Goal: Check status: Check status

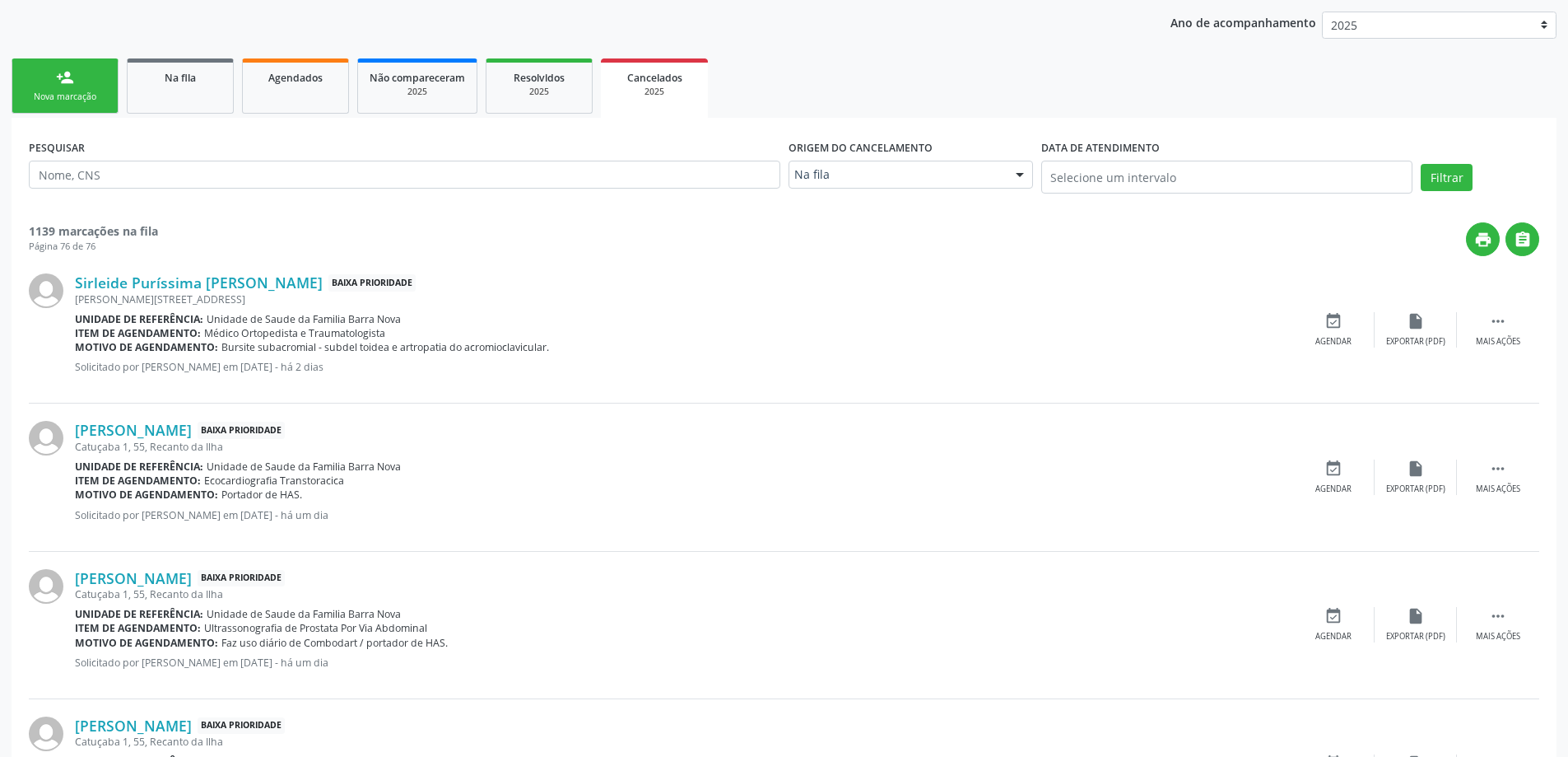
scroll to position [204, 0]
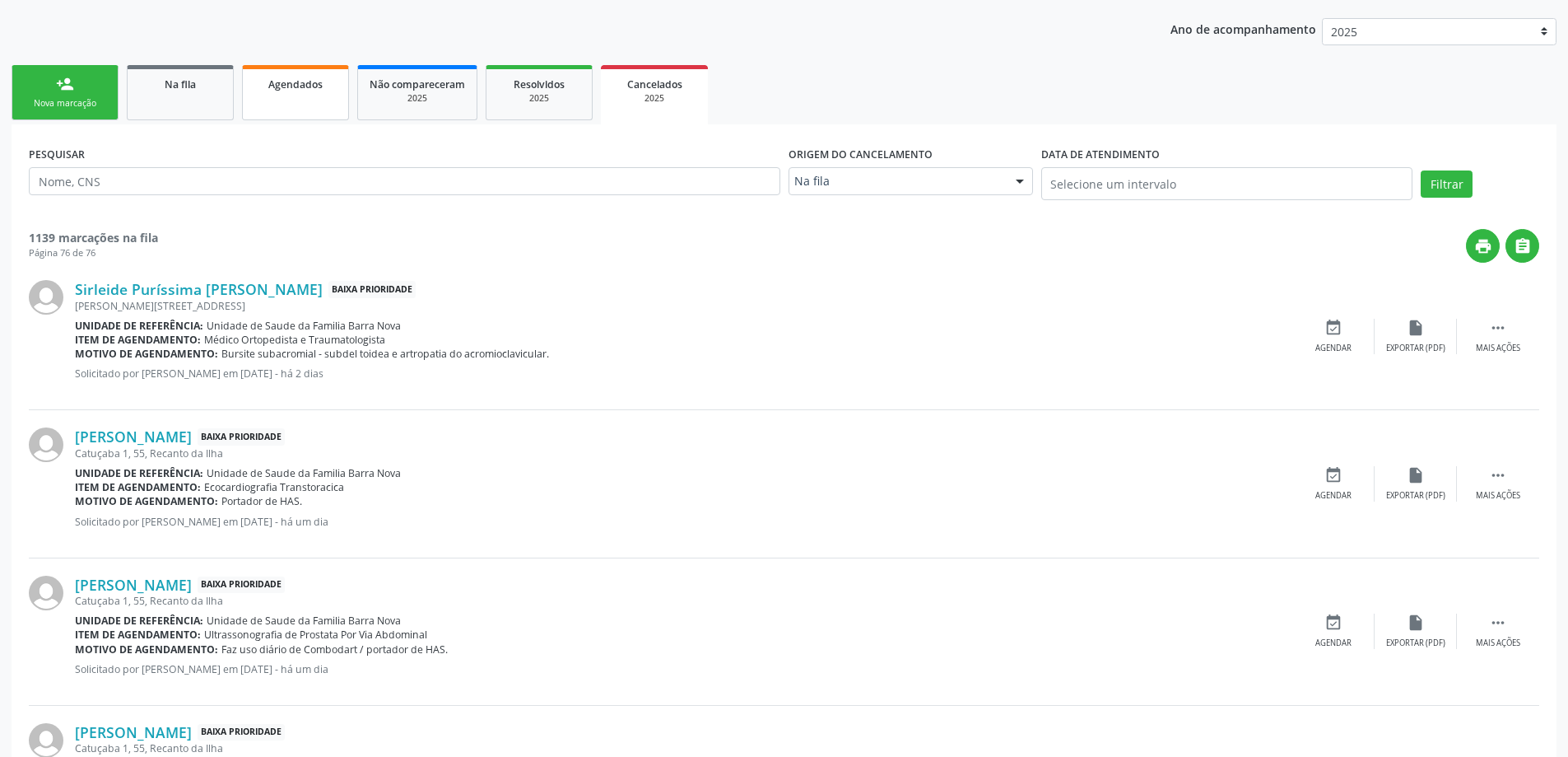
click at [321, 103] on link "Agendados" at bounding box center [296, 93] width 107 height 56
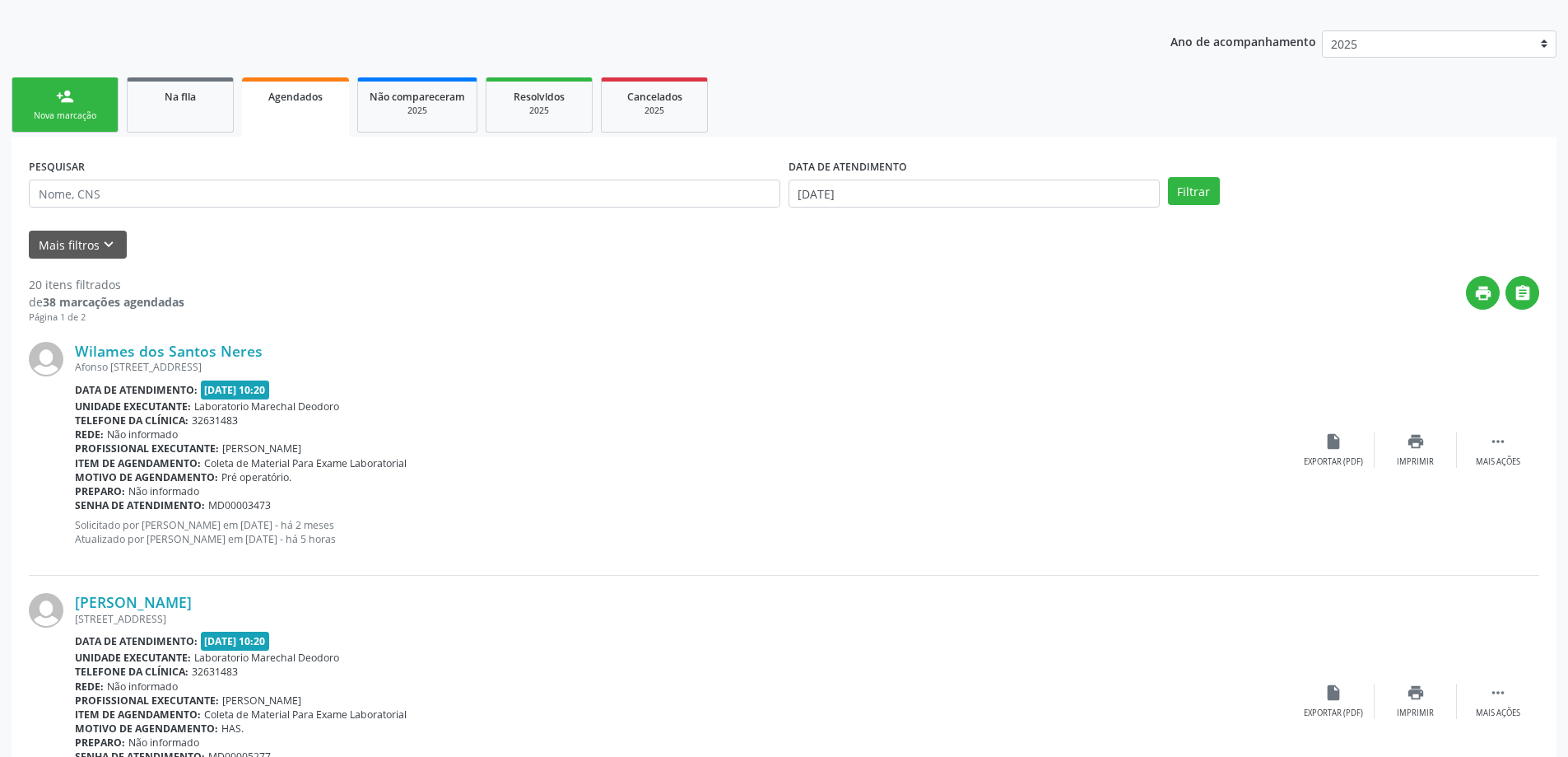
scroll to position [165, 0]
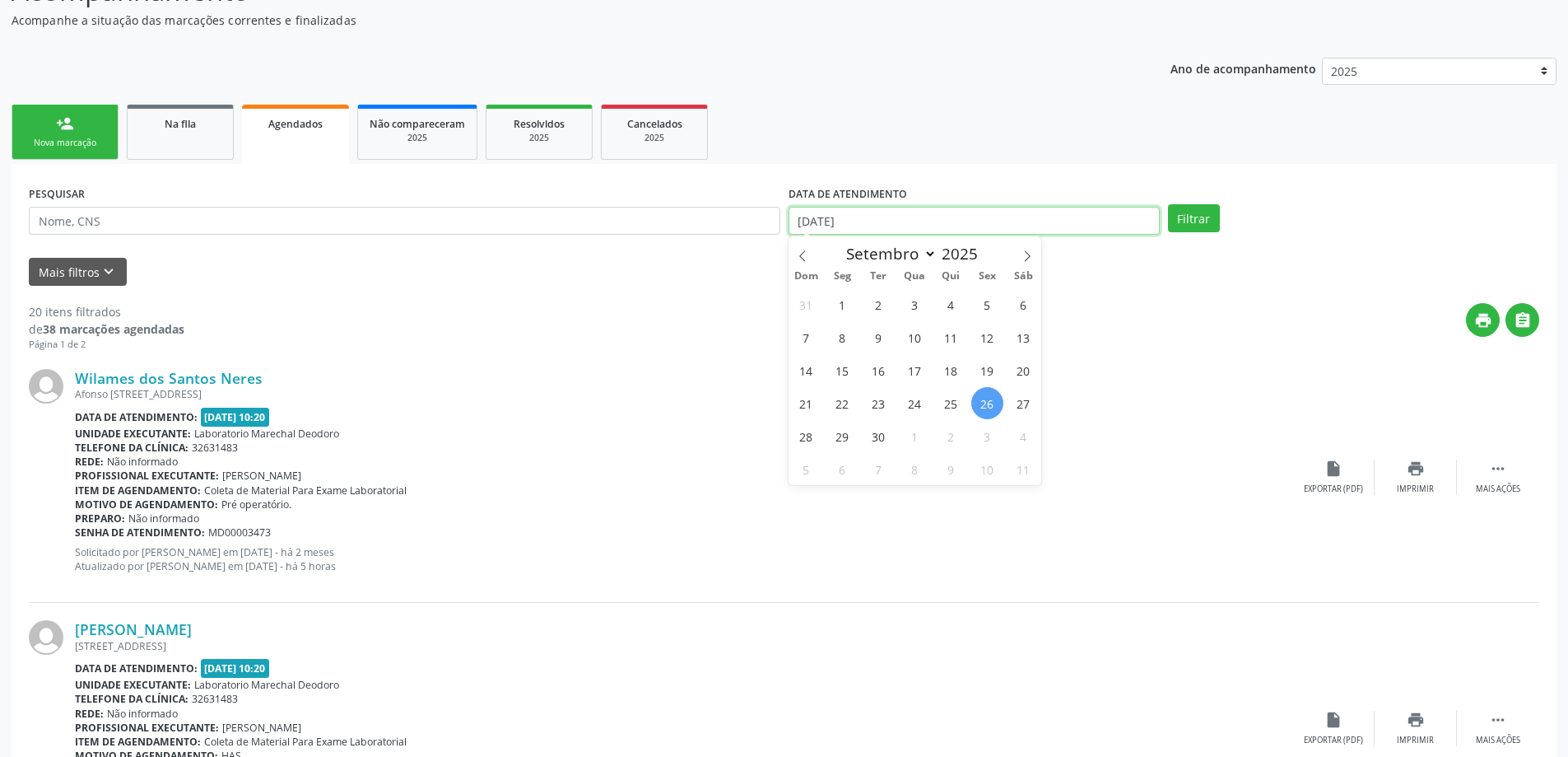
click at [1013, 217] on input "[DATE]" at bounding box center [974, 220] width 371 height 28
click at [847, 304] on span "1" at bounding box center [843, 304] width 33 height 33
type input "[DATE]"
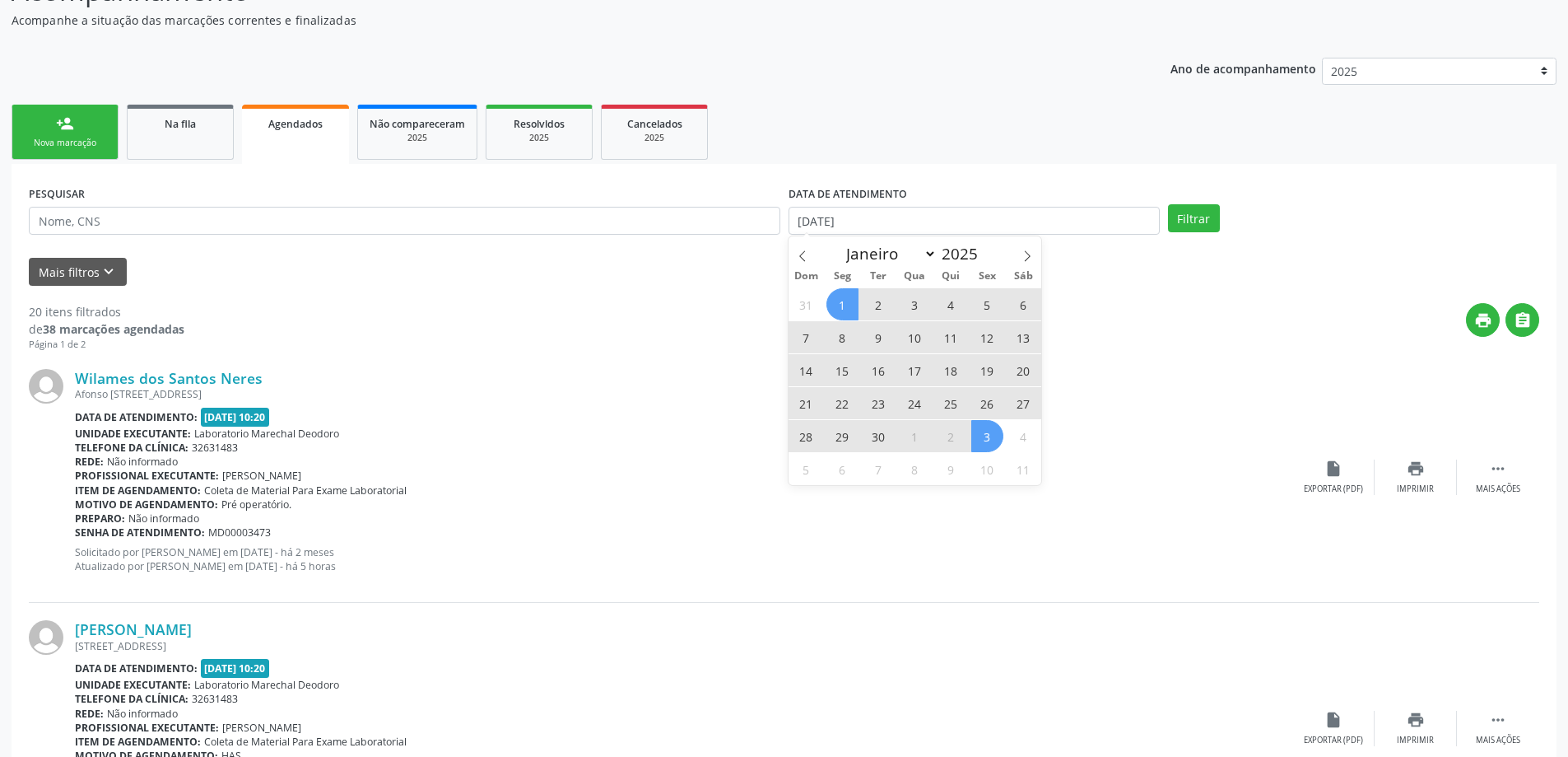
click at [986, 440] on span "3" at bounding box center [987, 436] width 33 height 33
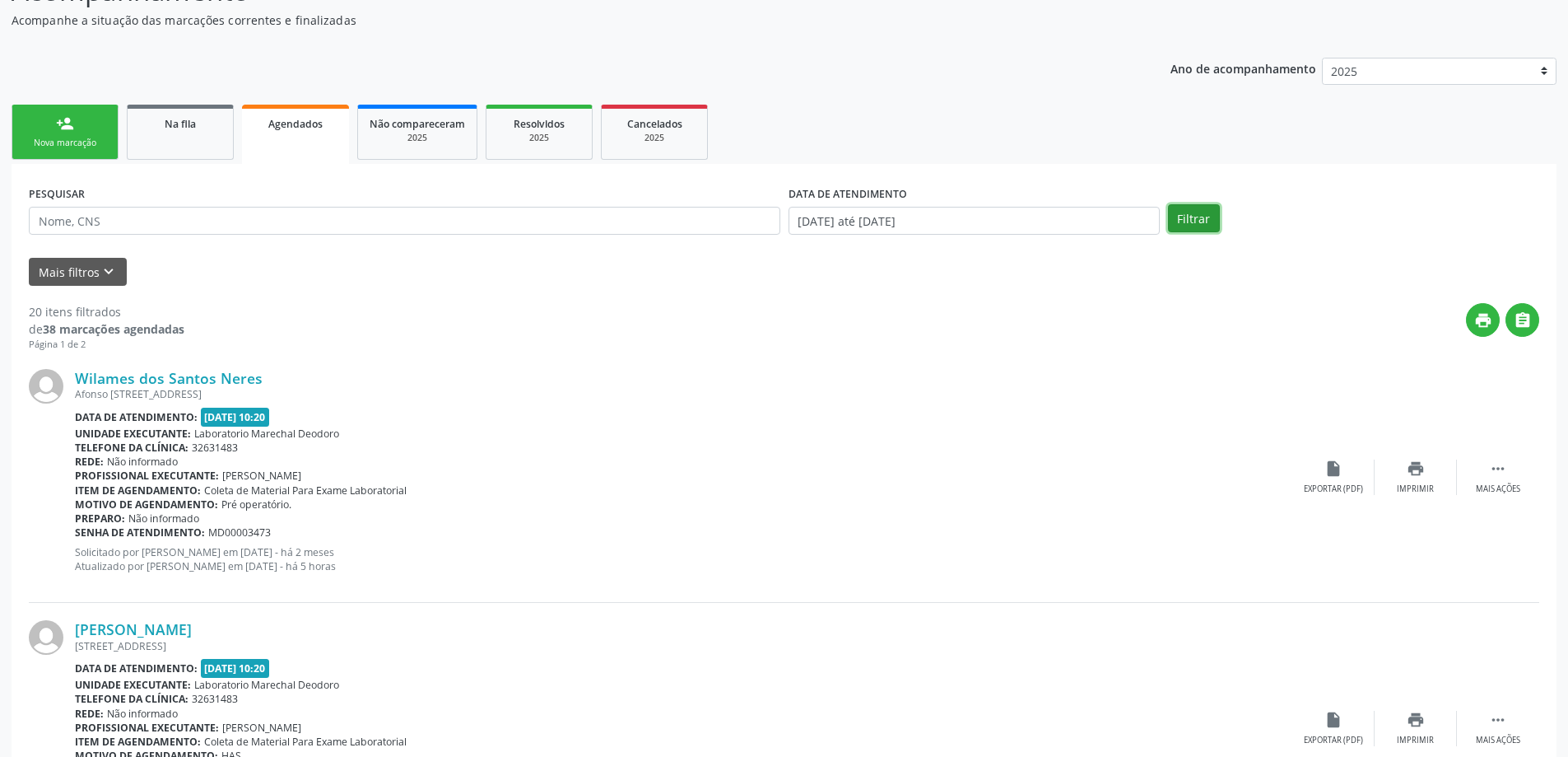
click at [1200, 215] on button "Filtrar" at bounding box center [1194, 217] width 52 height 28
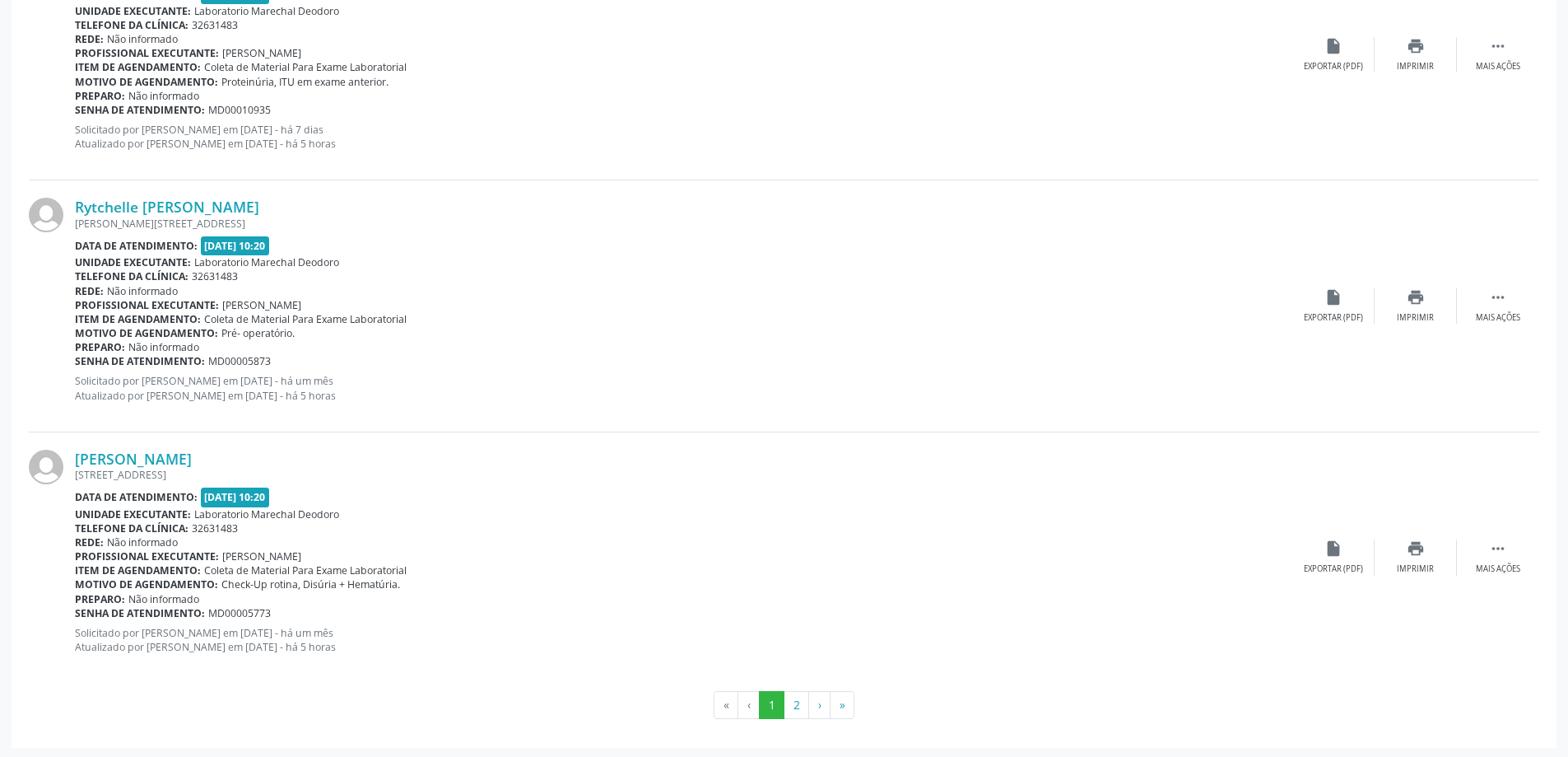
scroll to position [3608, 0]
click at [793, 702] on button "2" at bounding box center [796, 701] width 26 height 28
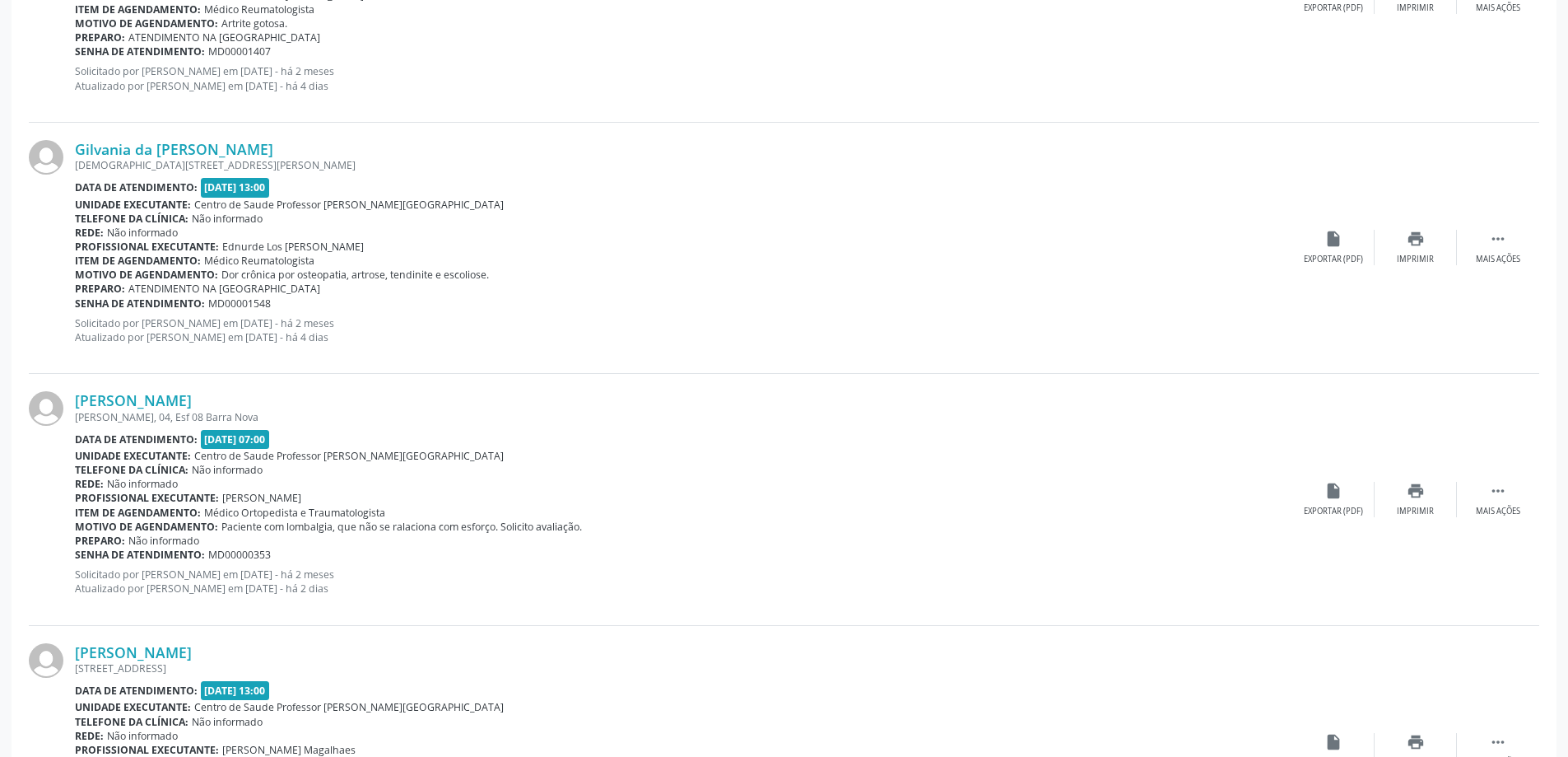
scroll to position [1482, 0]
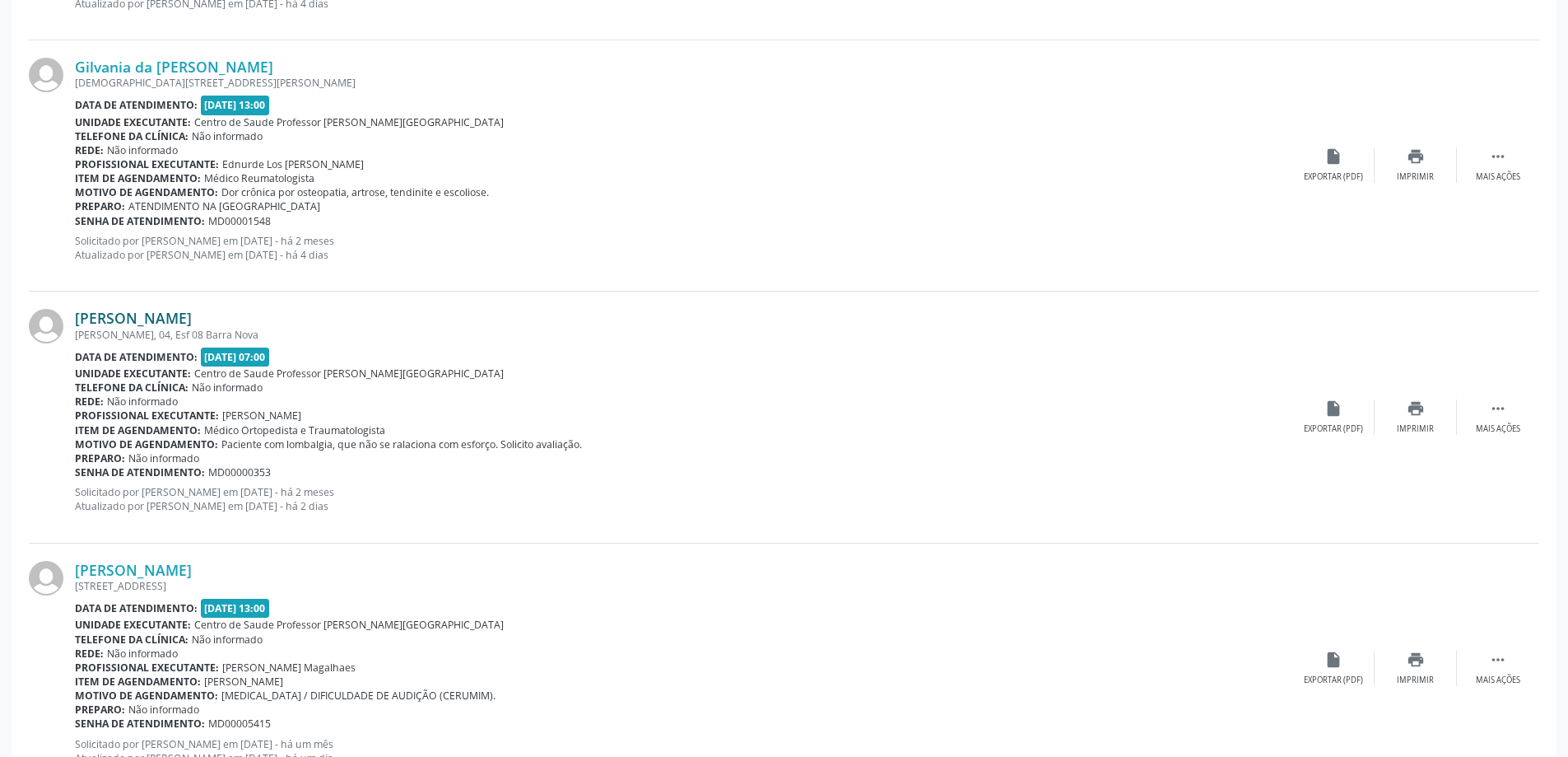
click at [191, 318] on link "[PERSON_NAME]" at bounding box center [133, 318] width 117 height 18
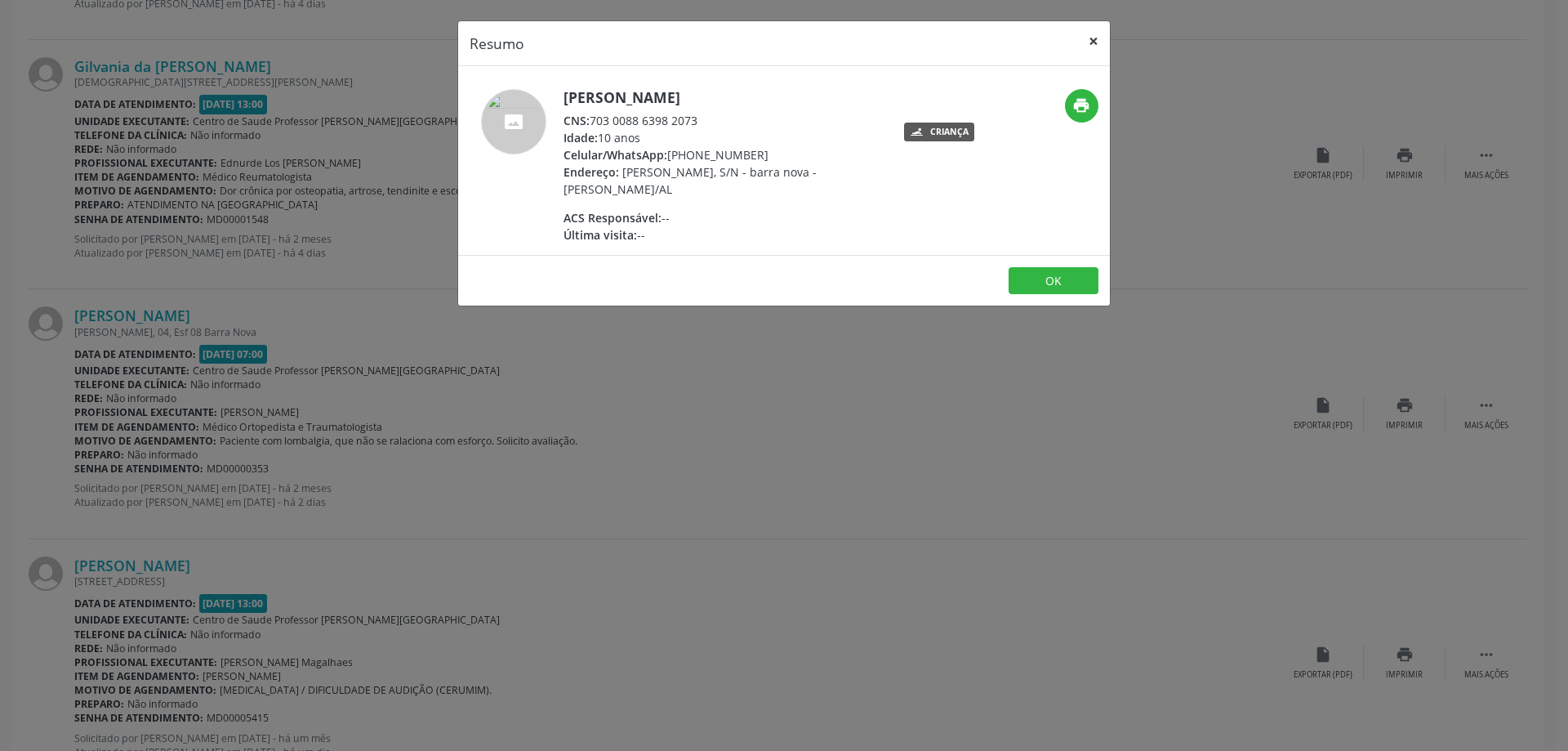
click at [1097, 40] on button "×" at bounding box center [1093, 41] width 32 height 40
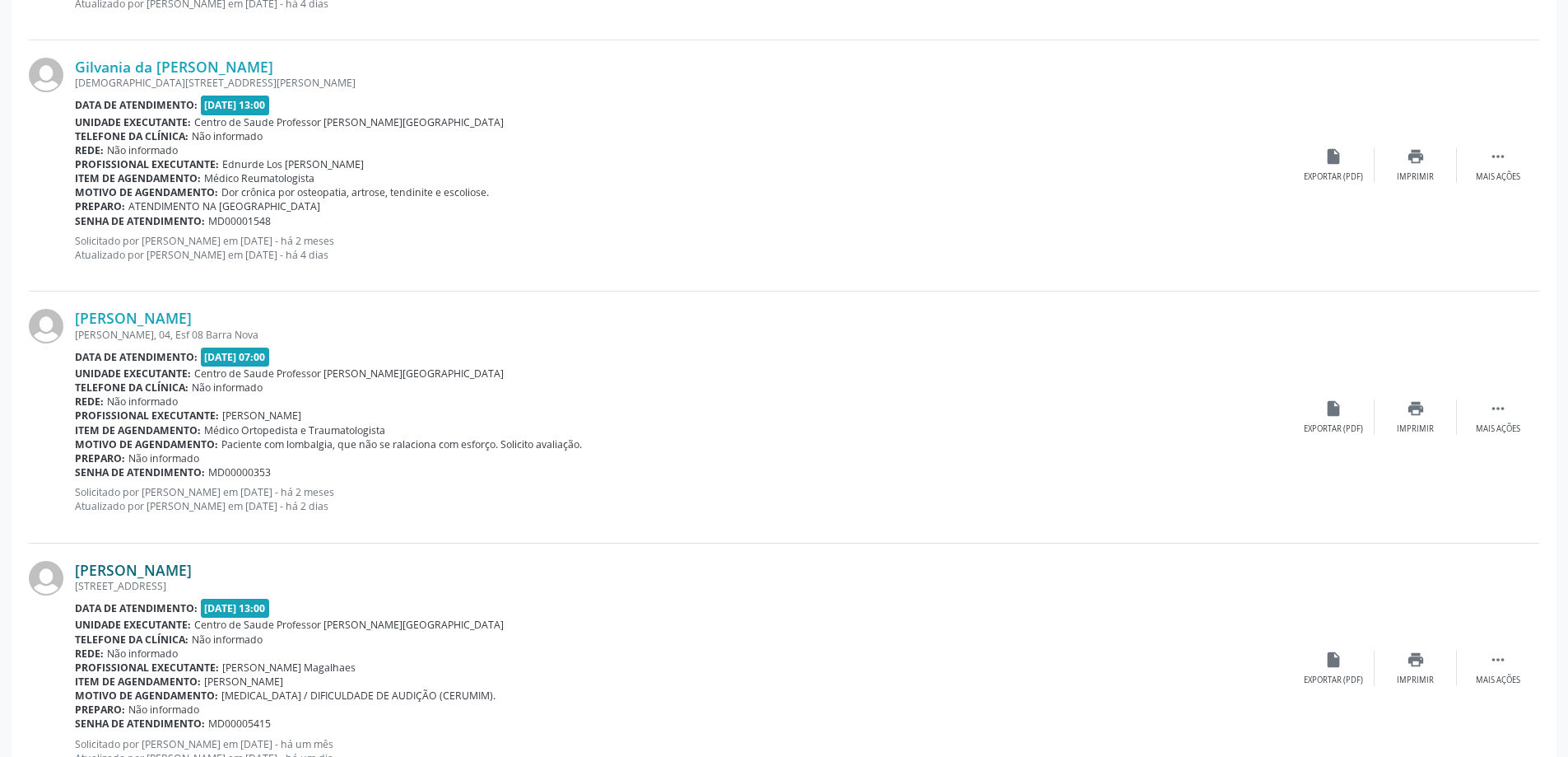
click at [191, 577] on link "[PERSON_NAME]" at bounding box center [133, 569] width 117 height 18
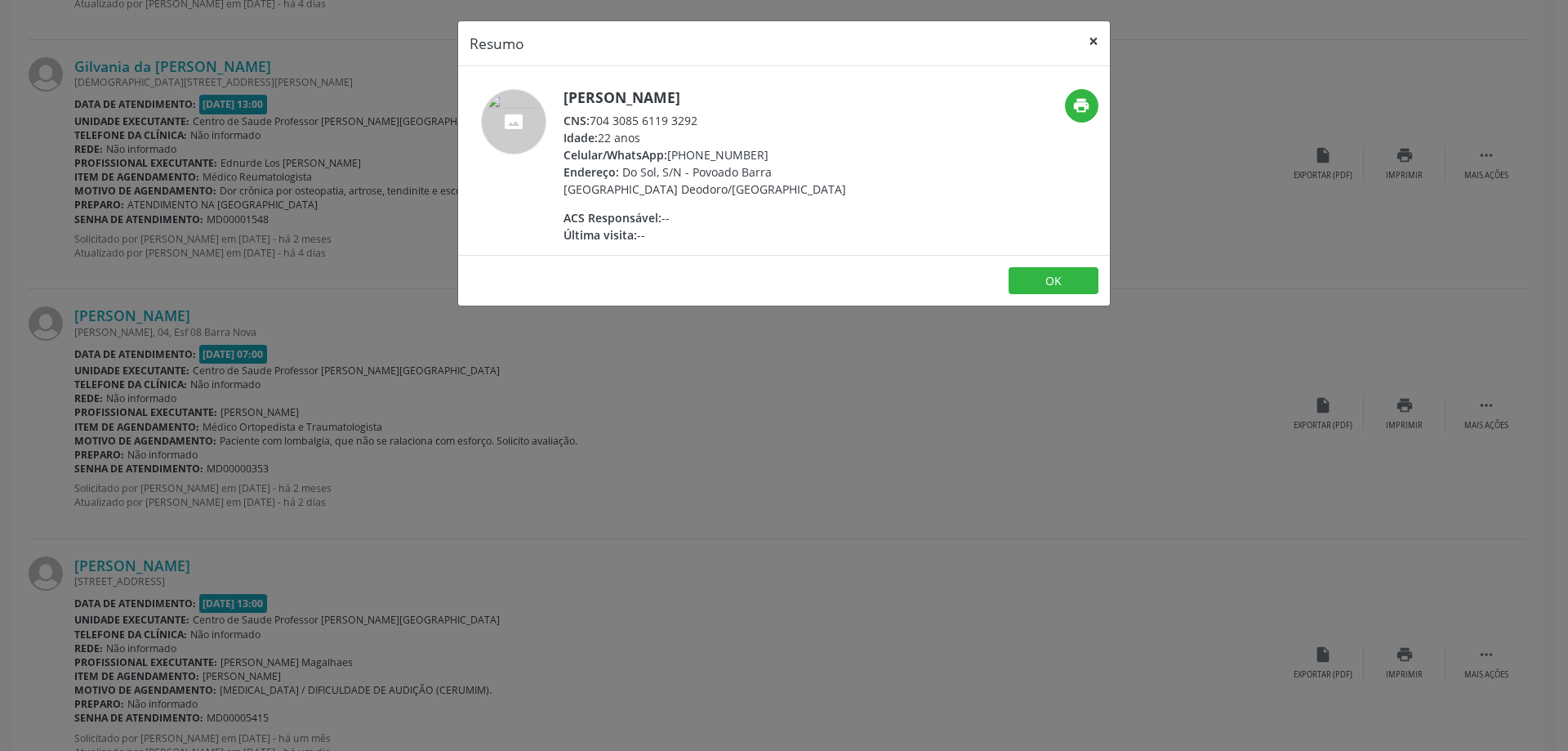
click at [1097, 36] on button "×" at bounding box center [1093, 41] width 32 height 40
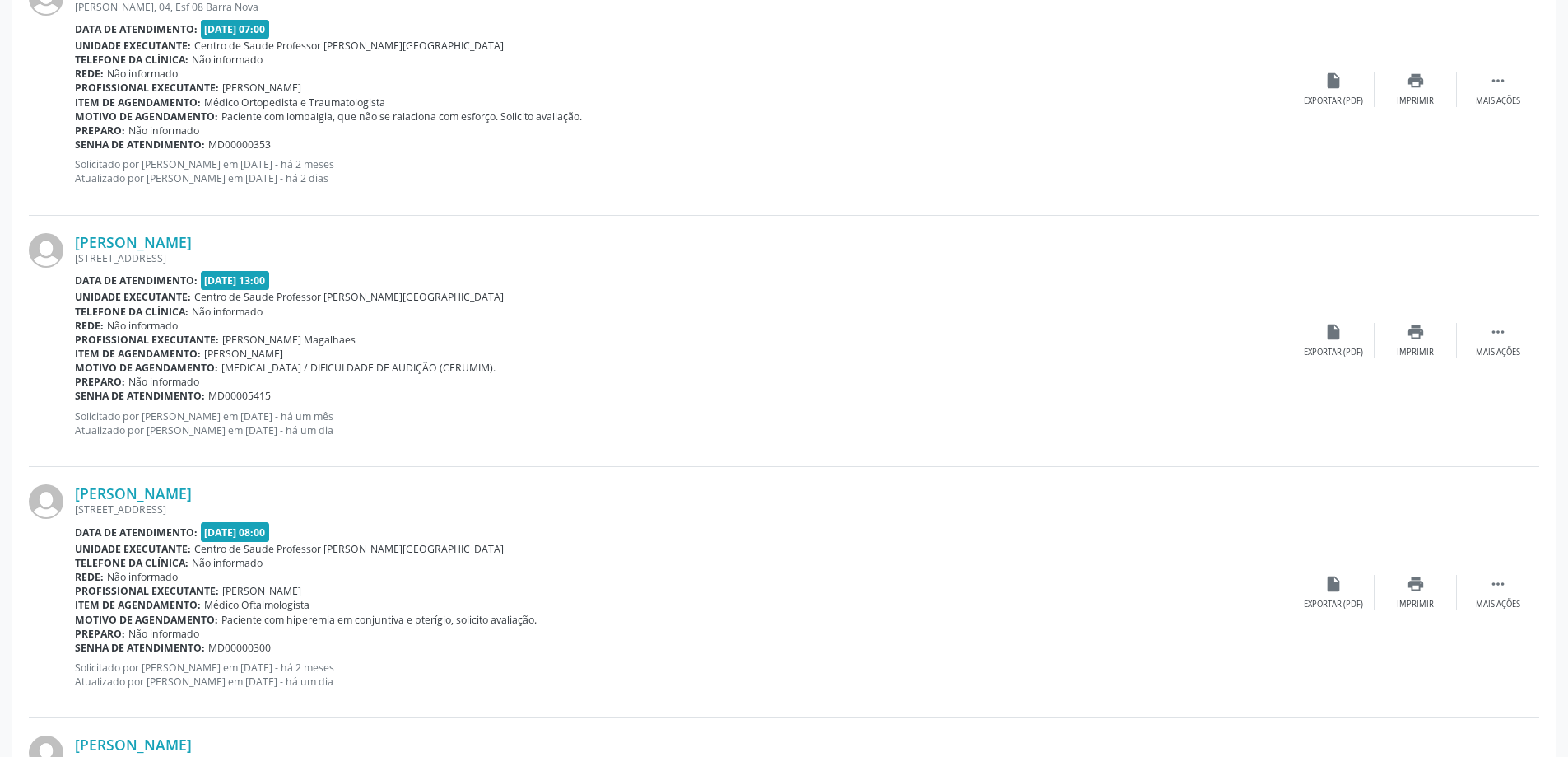
scroll to position [1812, 0]
click at [171, 505] on div "[STREET_ADDRESS]" at bounding box center [683, 507] width 1218 height 14
click at [168, 497] on link "[PERSON_NAME]" at bounding box center [133, 491] width 117 height 18
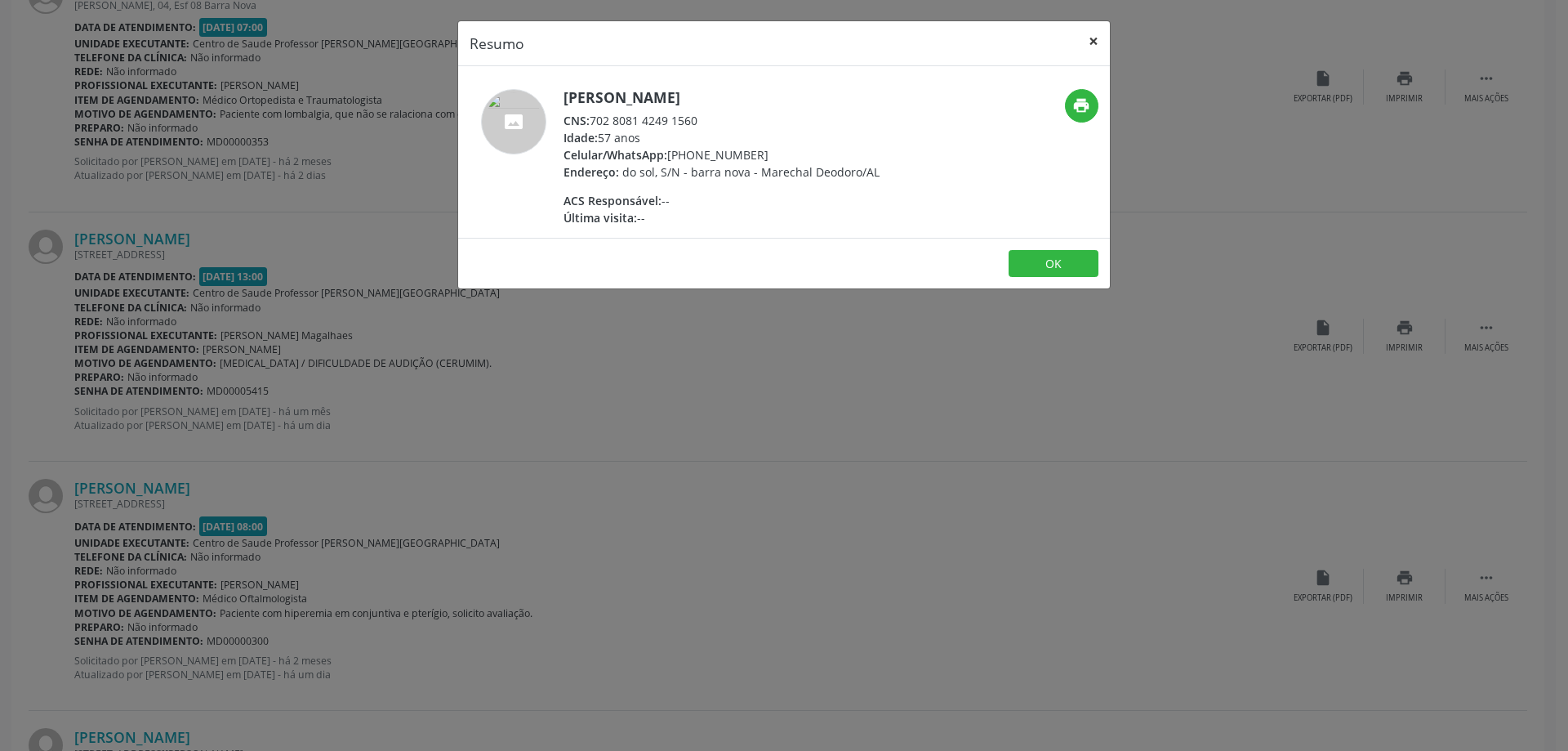
click at [1092, 38] on button "×" at bounding box center [1093, 41] width 32 height 40
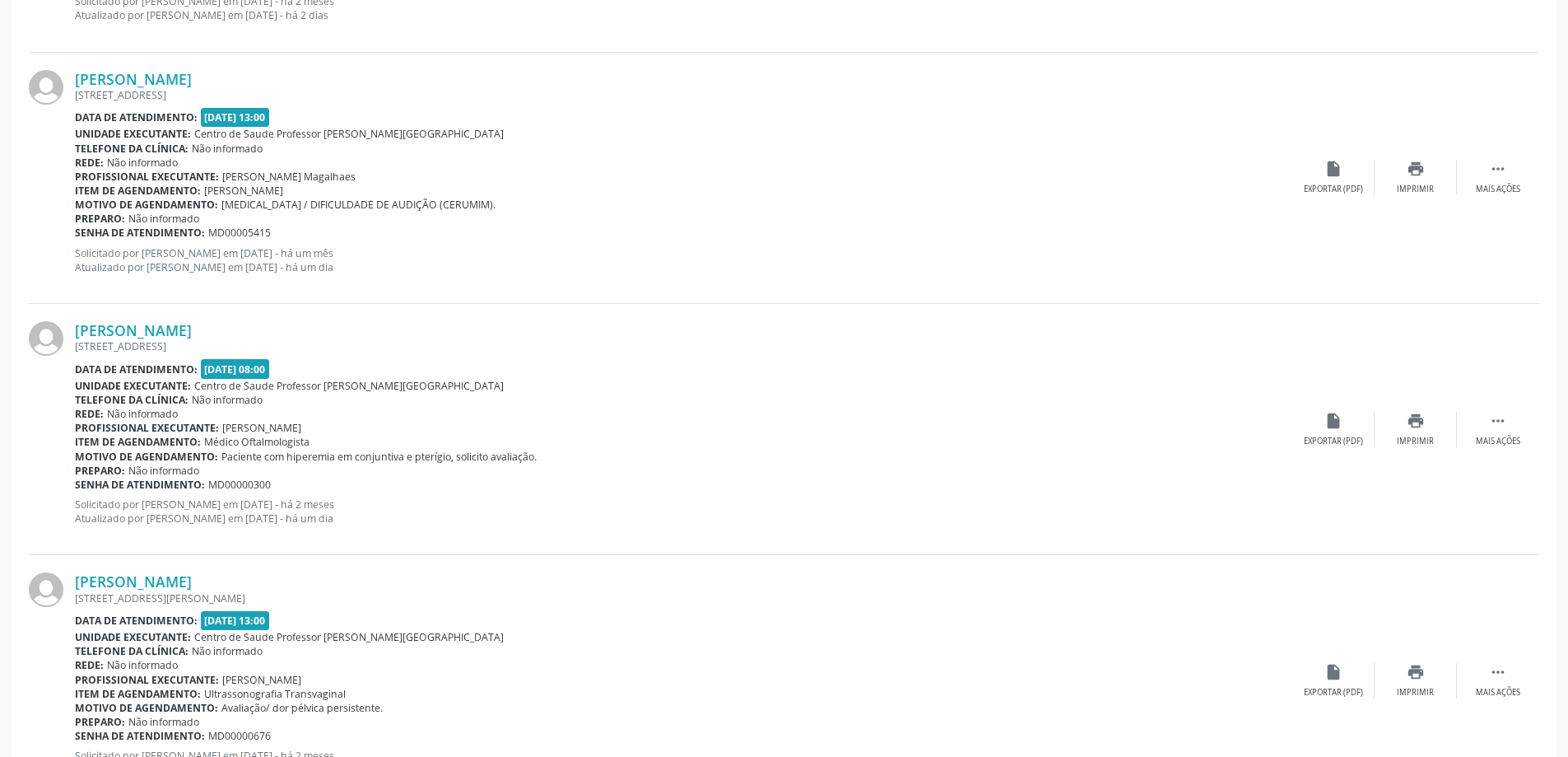
scroll to position [1976, 0]
click at [191, 579] on link "[PERSON_NAME]" at bounding box center [133, 578] width 117 height 18
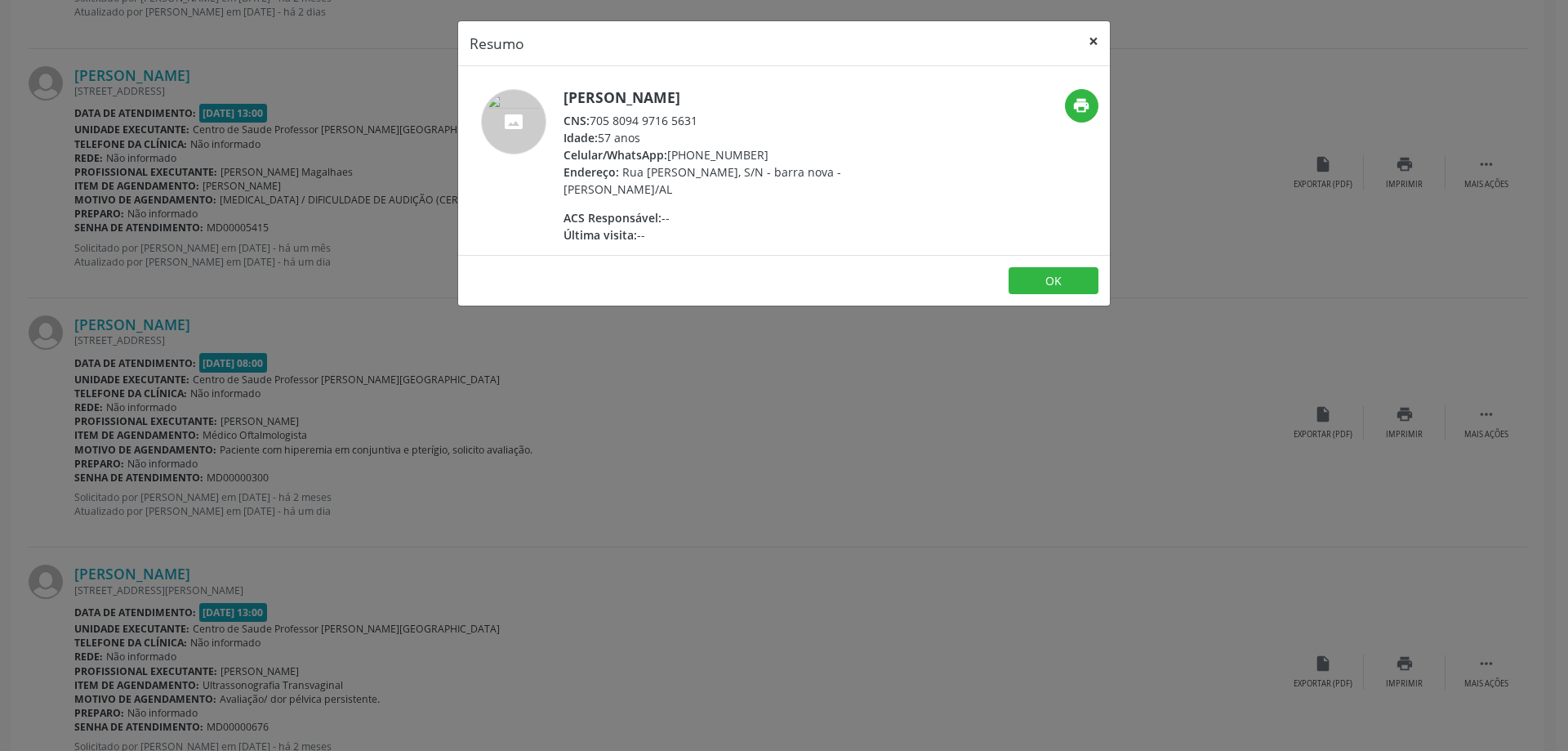
click at [1094, 38] on button "×" at bounding box center [1093, 41] width 32 height 40
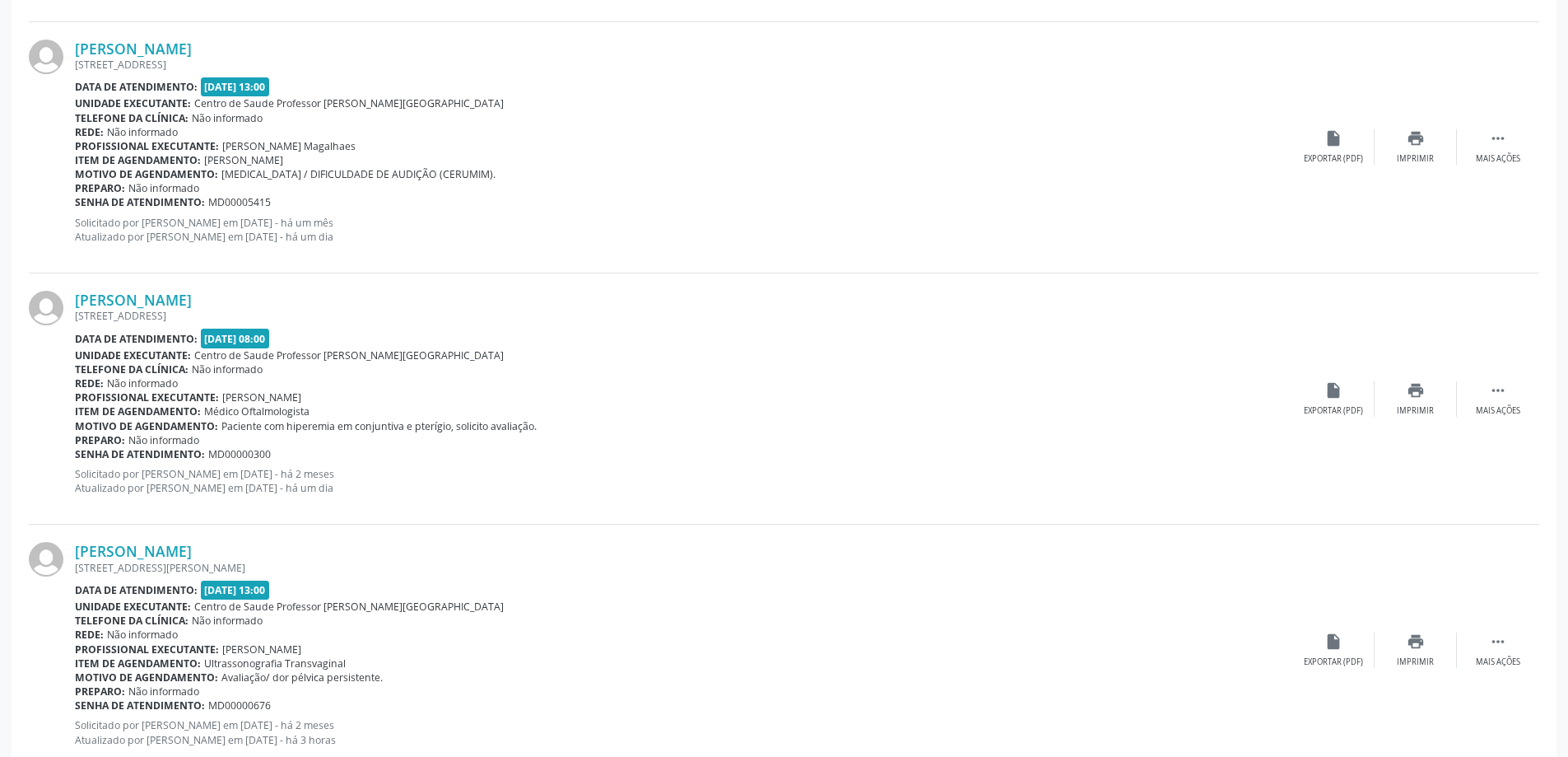
scroll to position [2098, 0]
